Goal: Navigation & Orientation: Find specific page/section

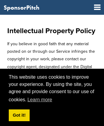
scroll to position [770, 0]
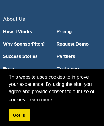
click at [78, 55] on link "Partners" at bounding box center [78, 56] width 44 height 5
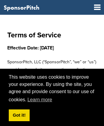
scroll to position [4770, 0]
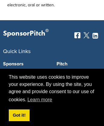
click at [25, 61] on link "Sponsors" at bounding box center [25, 63] width 44 height 5
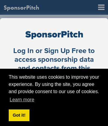
scroll to position [5, 0]
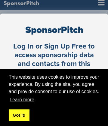
click at [19, 115] on link "Got it!" at bounding box center [19, 115] width 21 height 12
